Goal: Find specific page/section: Find specific page/section

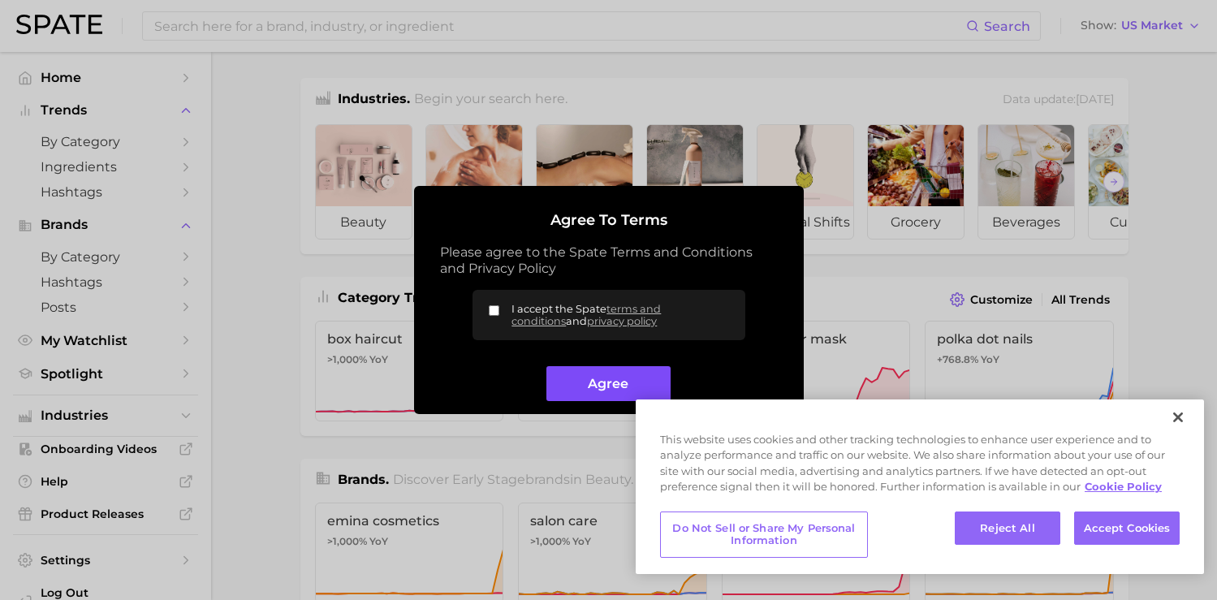
click at [636, 371] on button "Agree" at bounding box center [608, 383] width 124 height 35
click at [491, 309] on input "I accept the Spate terms and conditions and privacy policy" at bounding box center [494, 310] width 11 height 11
checkbox input "true"
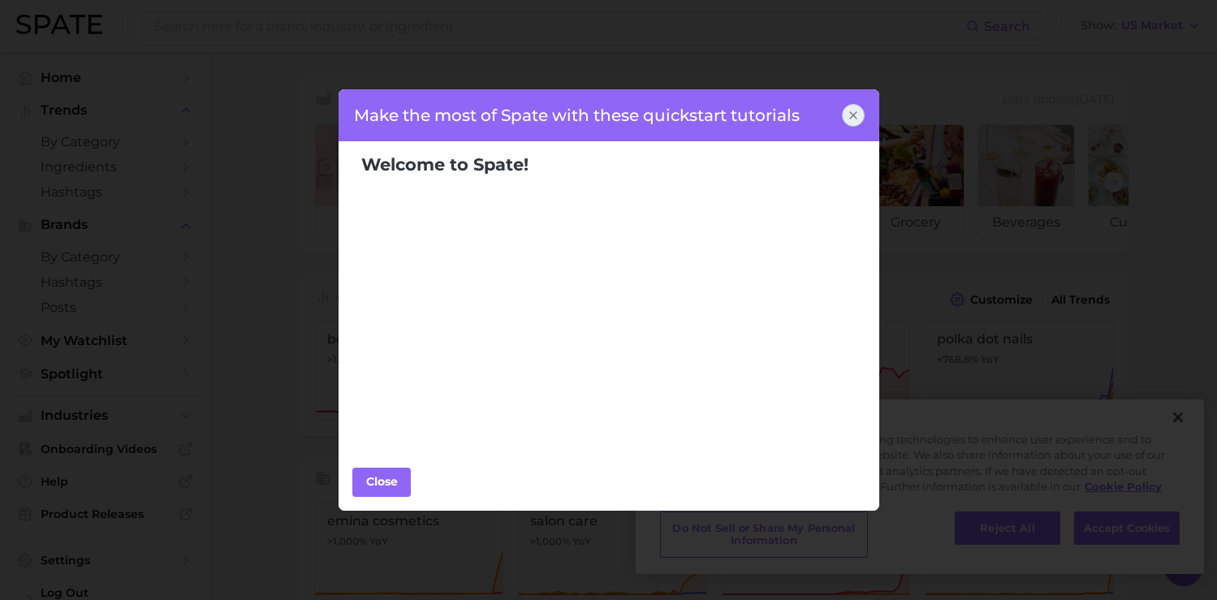
click at [848, 111] on icon at bounding box center [853, 115] width 13 height 13
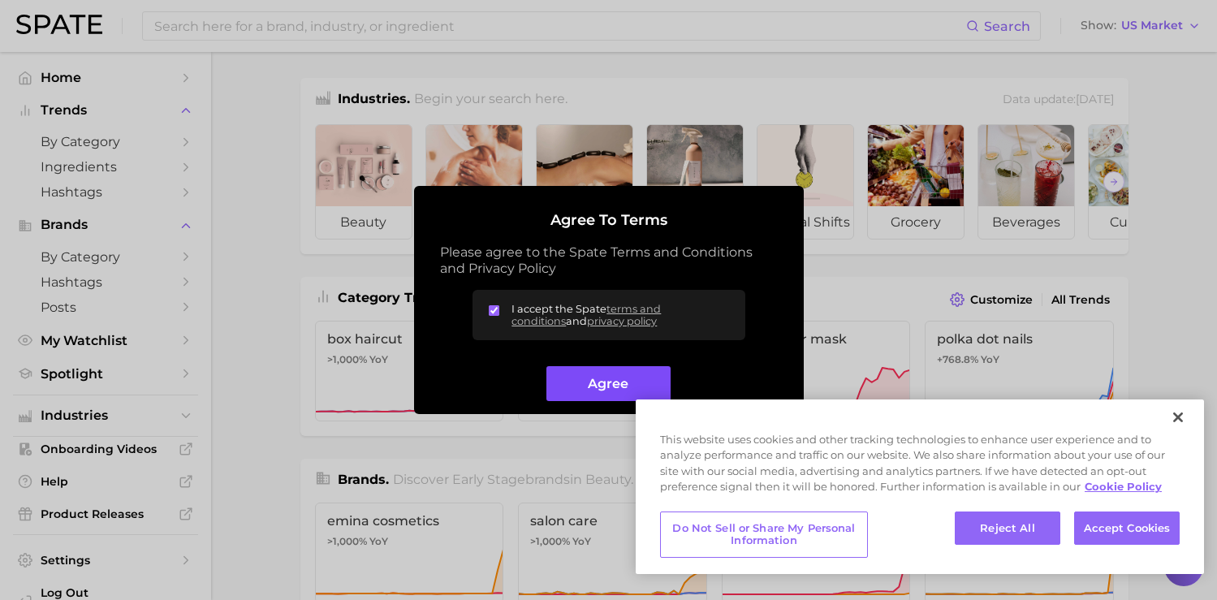
click at [587, 383] on button "Agree" at bounding box center [608, 383] width 124 height 35
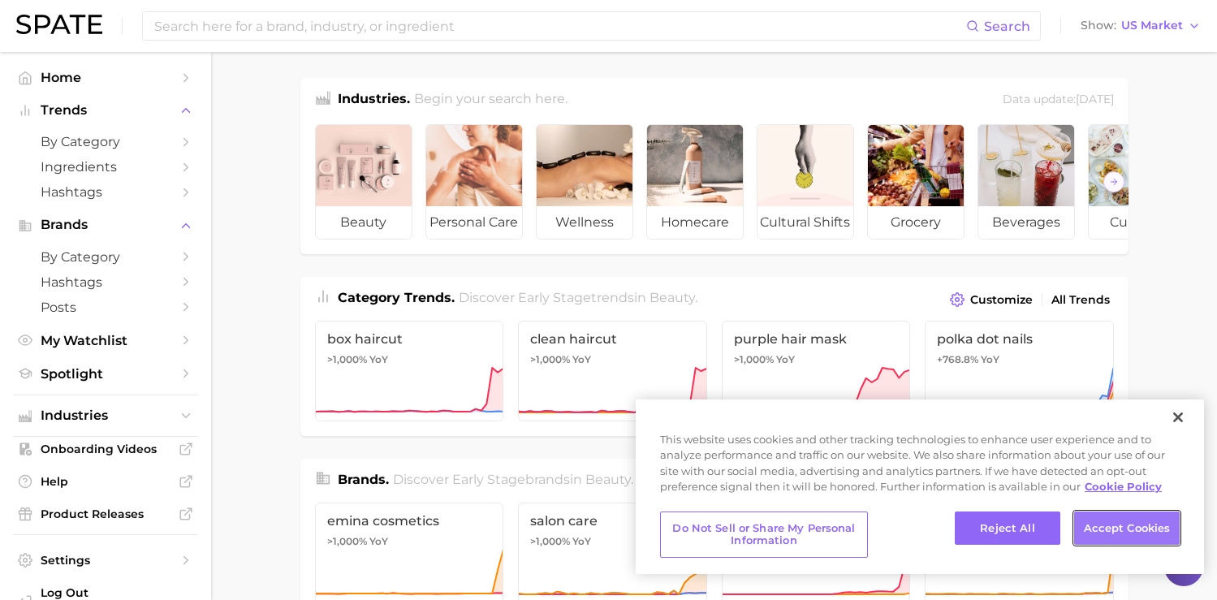
click at [1087, 517] on button "Accept Cookies" at bounding box center [1127, 529] width 106 height 34
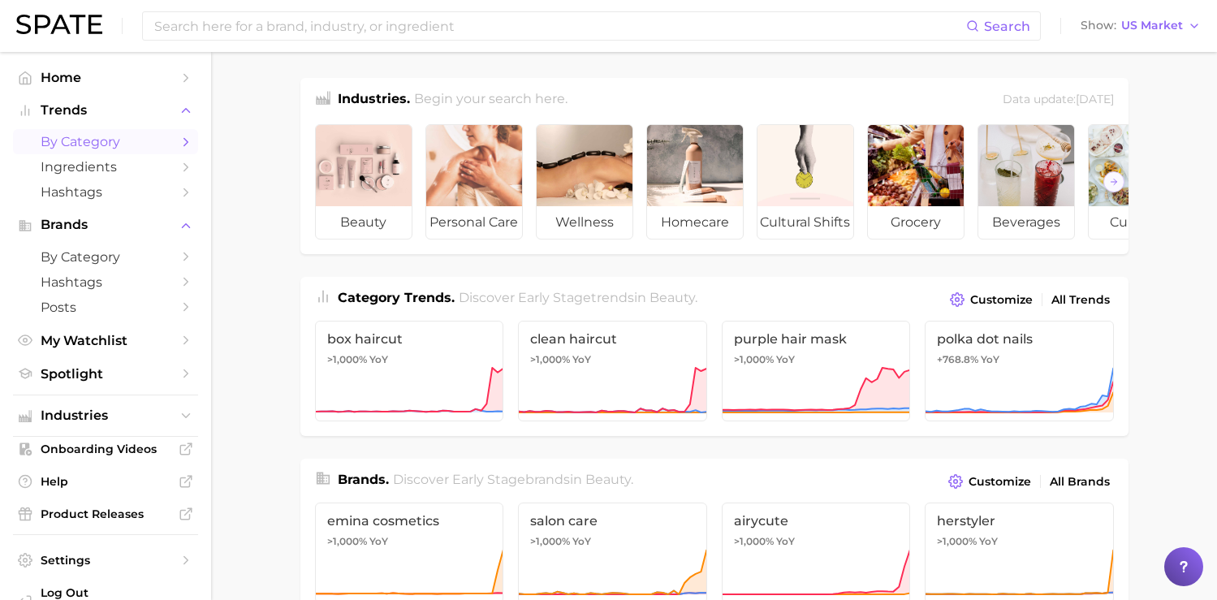
click at [123, 148] on span "by Category" at bounding box center [106, 141] width 130 height 15
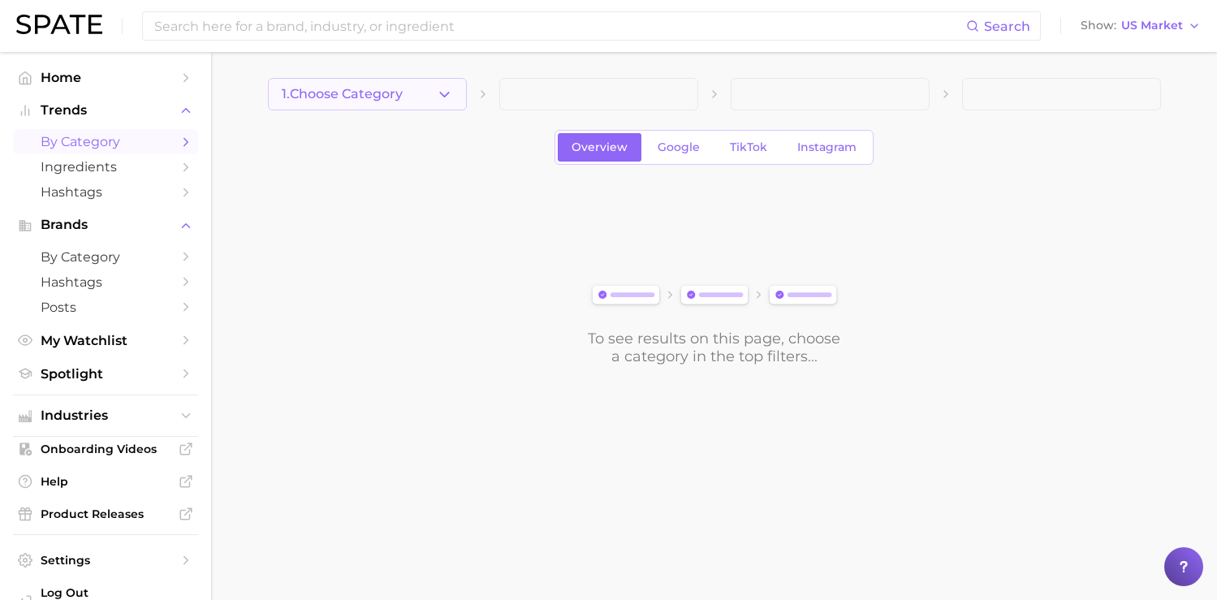
click at [417, 84] on button "1. Choose Category" at bounding box center [367, 94] width 199 height 32
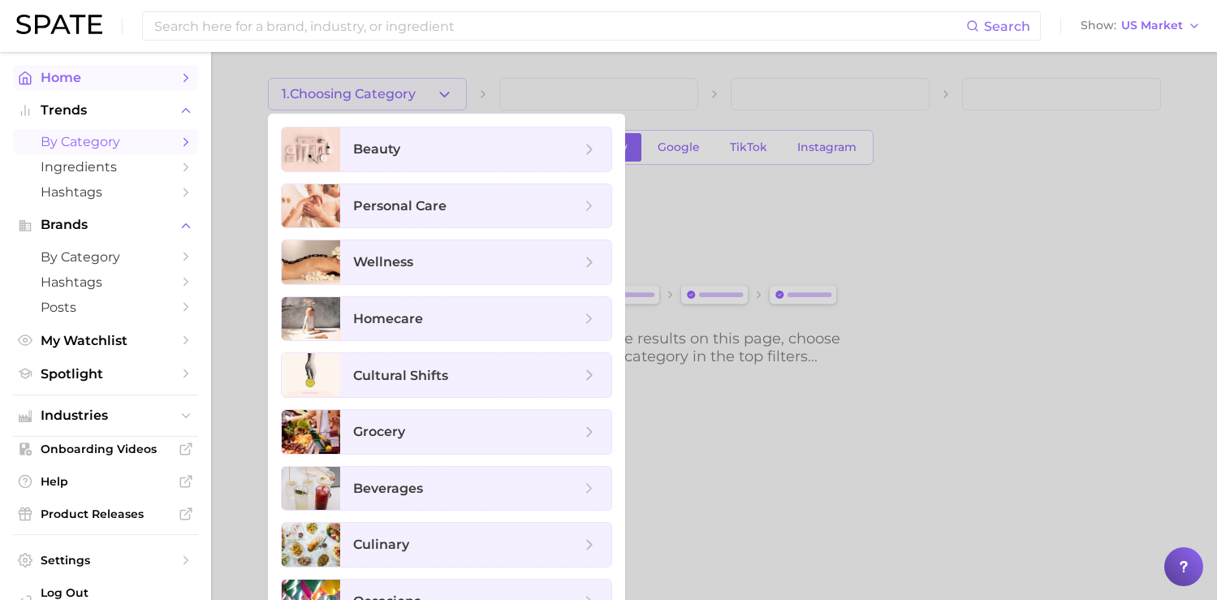
click at [92, 84] on span "Home" at bounding box center [106, 77] width 130 height 15
